Goal: Register for event/course

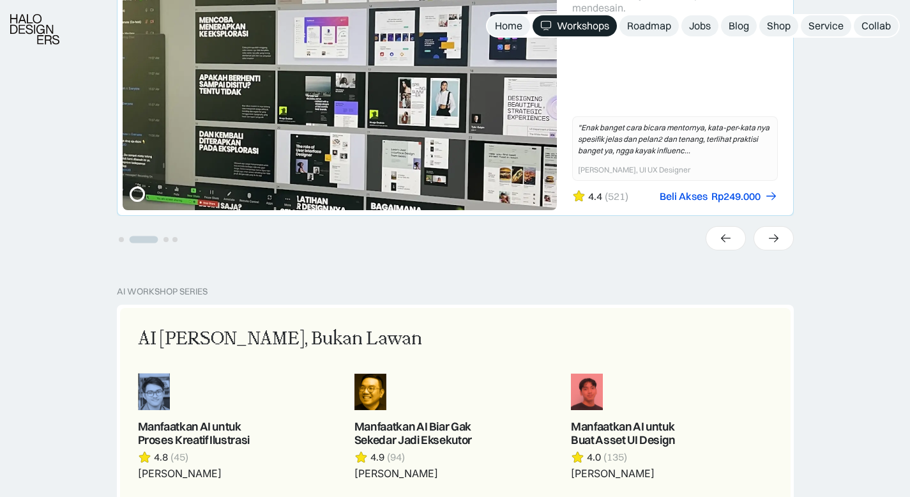
scroll to position [485, 0]
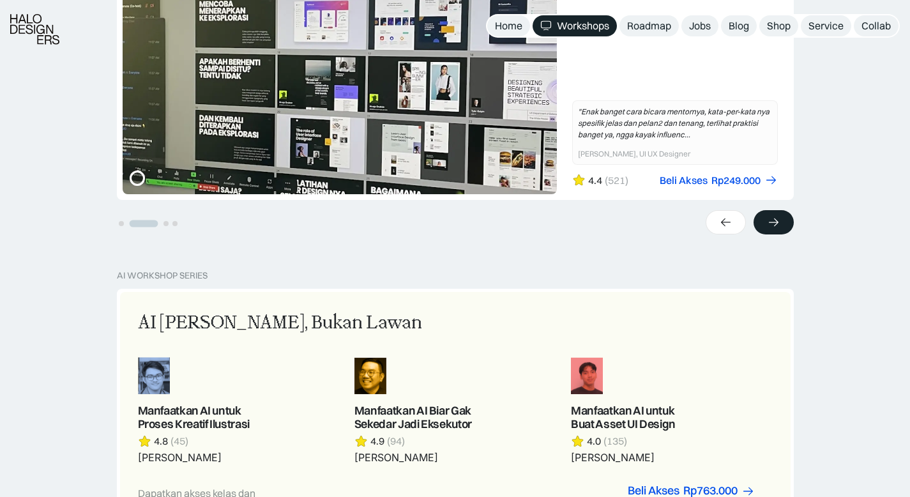
click at [782, 223] on div at bounding box center [774, 222] width 40 height 24
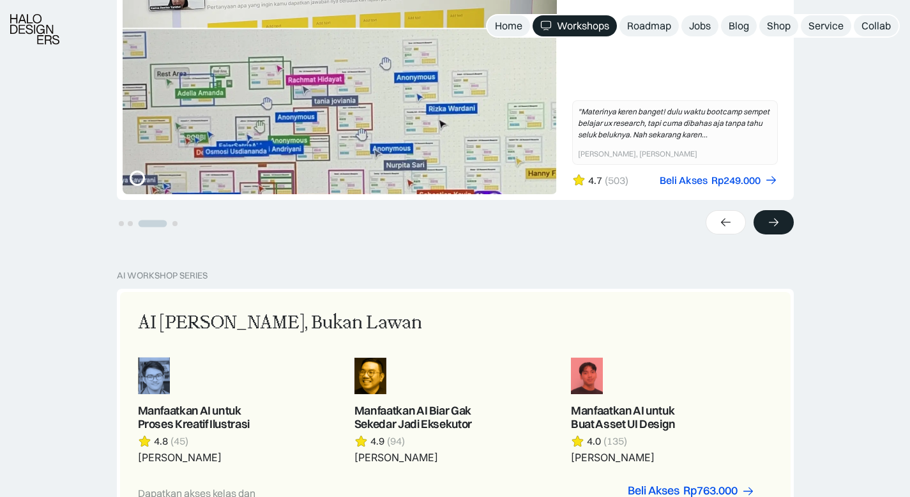
click at [782, 223] on div at bounding box center [774, 222] width 40 height 24
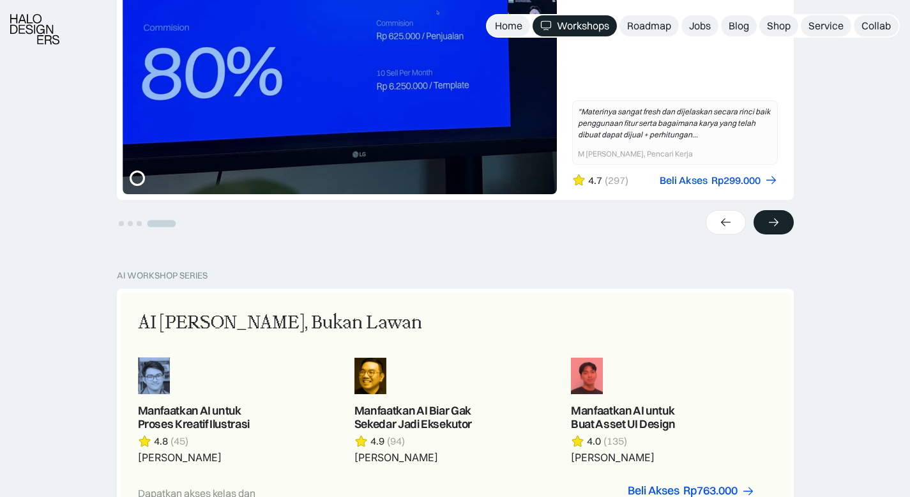
click at [782, 223] on div at bounding box center [774, 222] width 40 height 24
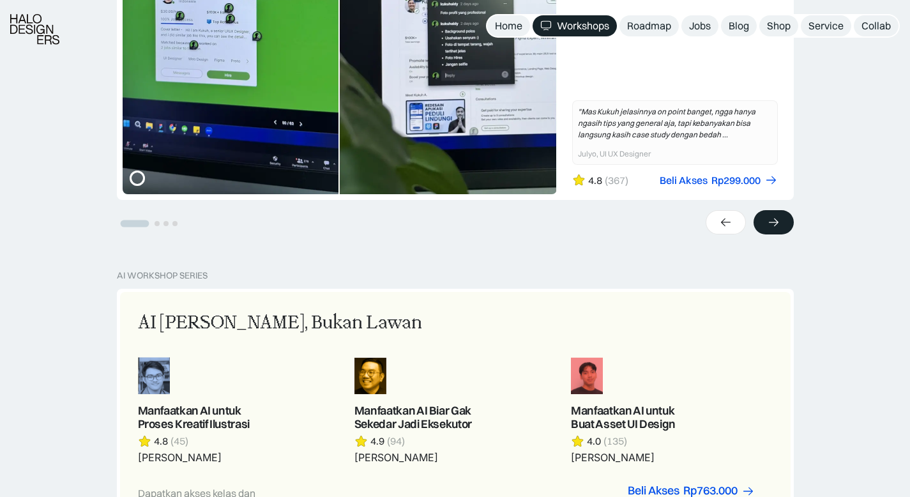
click at [782, 223] on div at bounding box center [774, 222] width 40 height 24
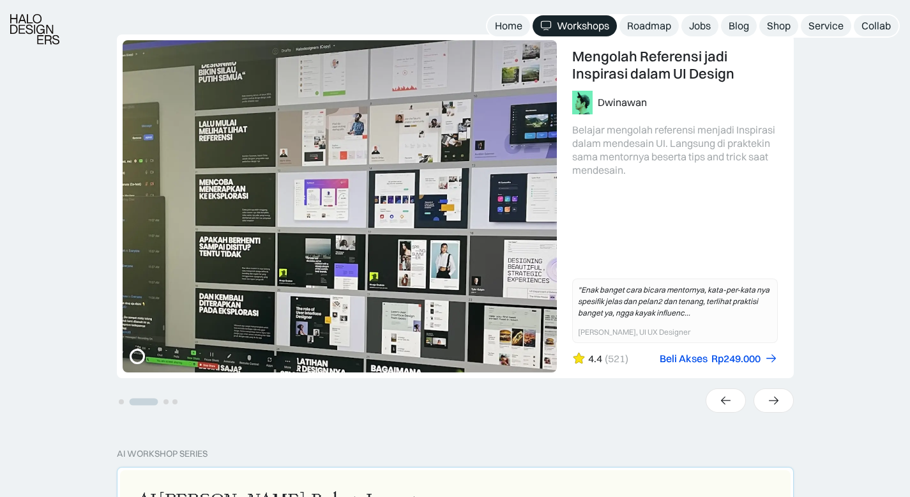
scroll to position [395, 0]
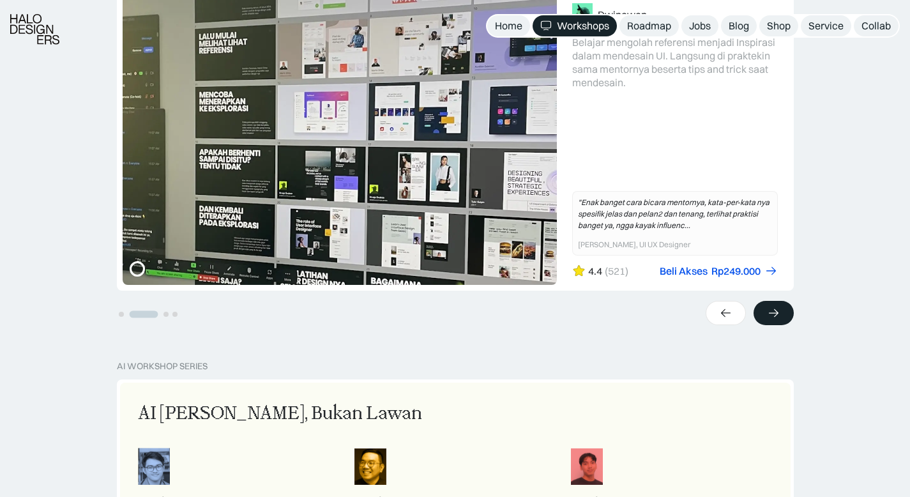
click at [765, 314] on div at bounding box center [774, 313] width 40 height 24
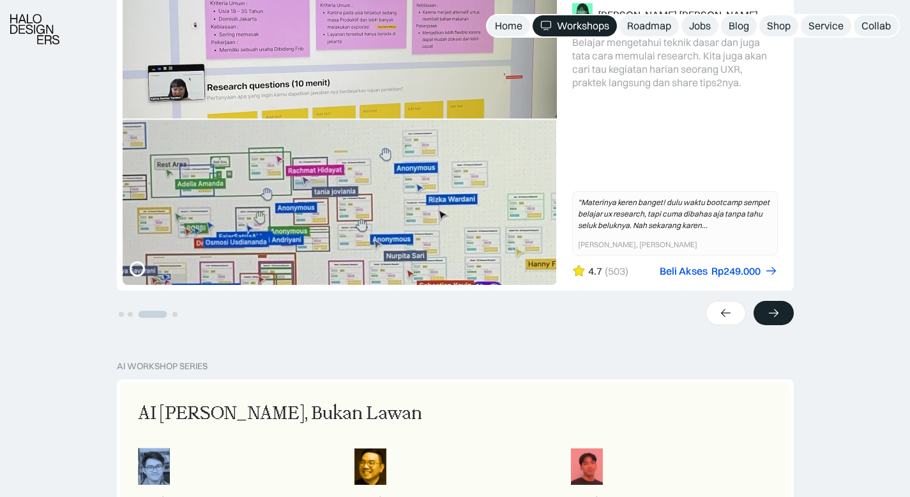
click at [765, 314] on div at bounding box center [774, 313] width 40 height 24
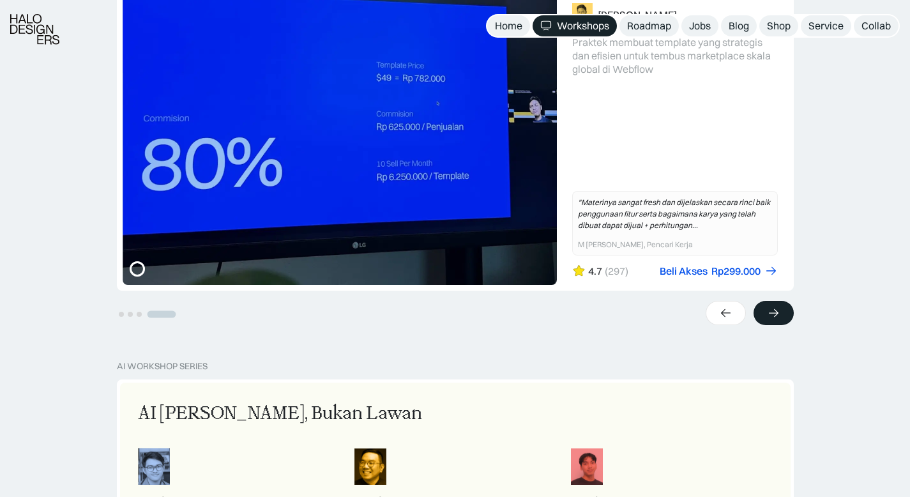
click at [765, 314] on div at bounding box center [774, 313] width 40 height 24
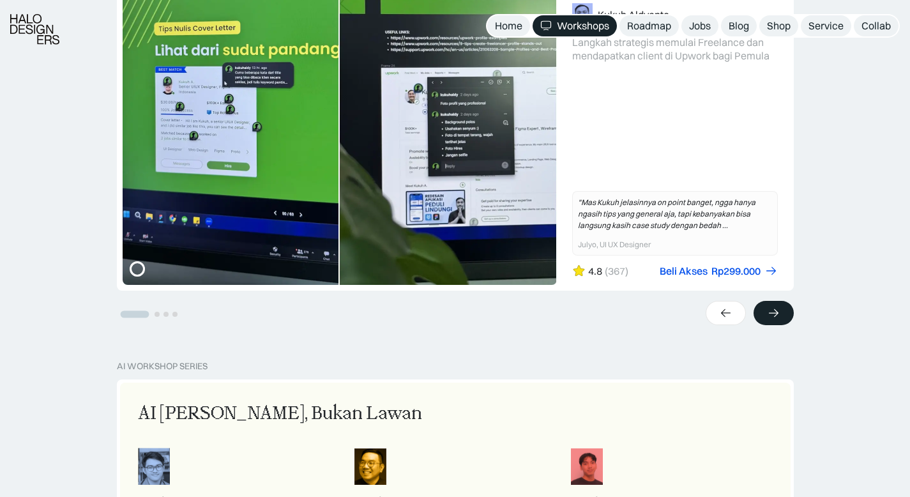
click at [766, 314] on div at bounding box center [774, 313] width 40 height 24
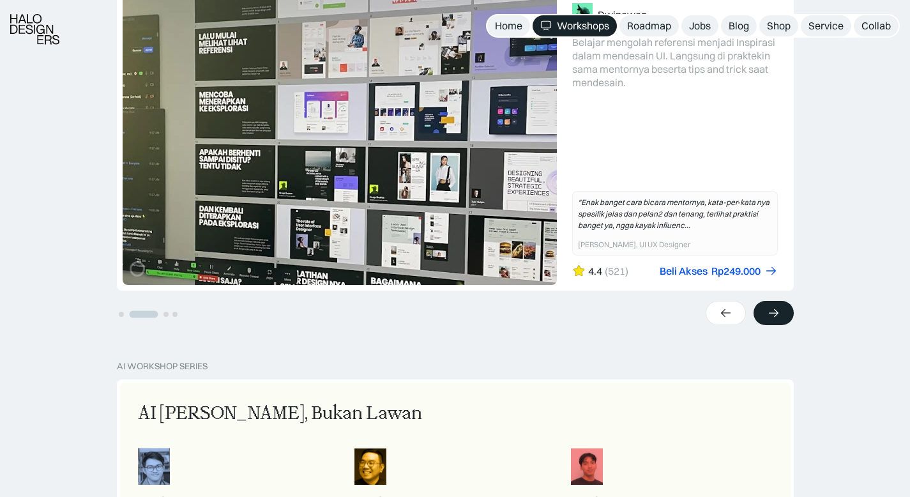
click at [766, 314] on div at bounding box center [774, 313] width 40 height 24
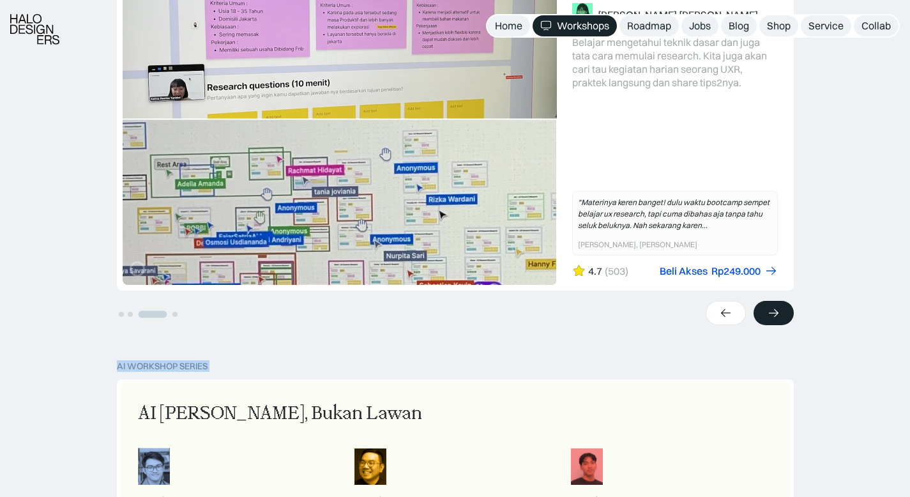
click at [766, 314] on div at bounding box center [774, 313] width 40 height 24
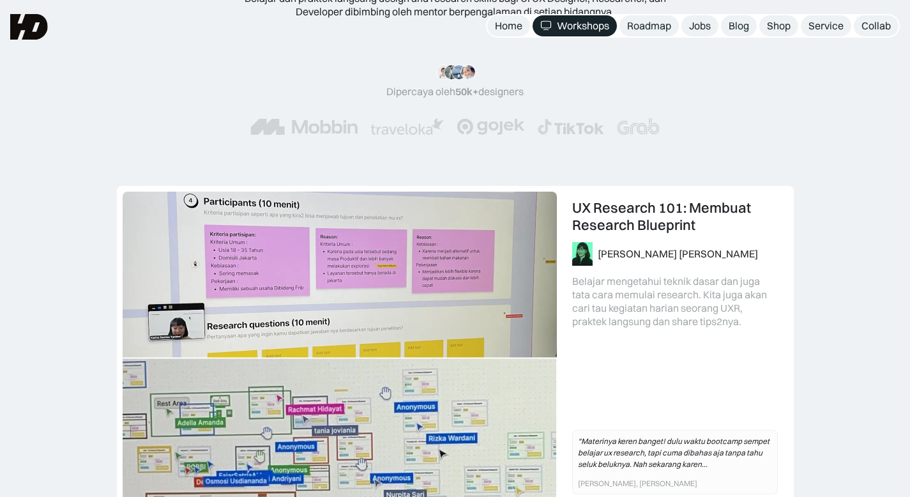
scroll to position [0, 0]
